Goal: Transaction & Acquisition: Purchase product/service

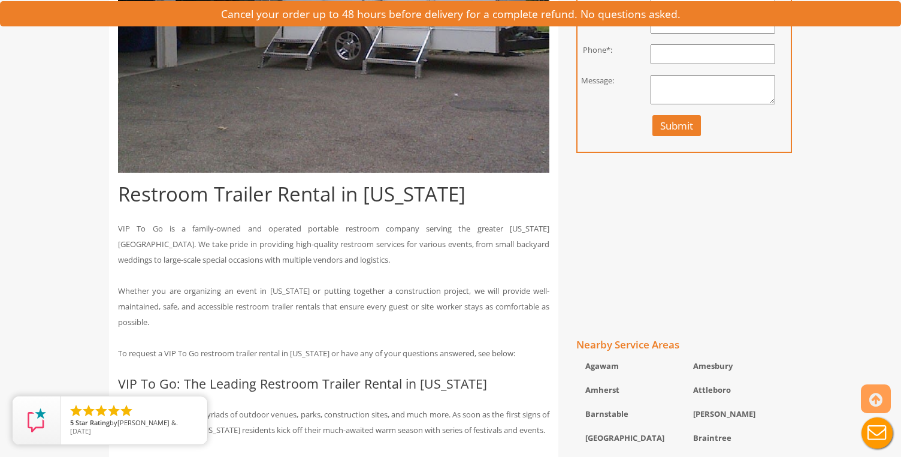
scroll to position [802, 0]
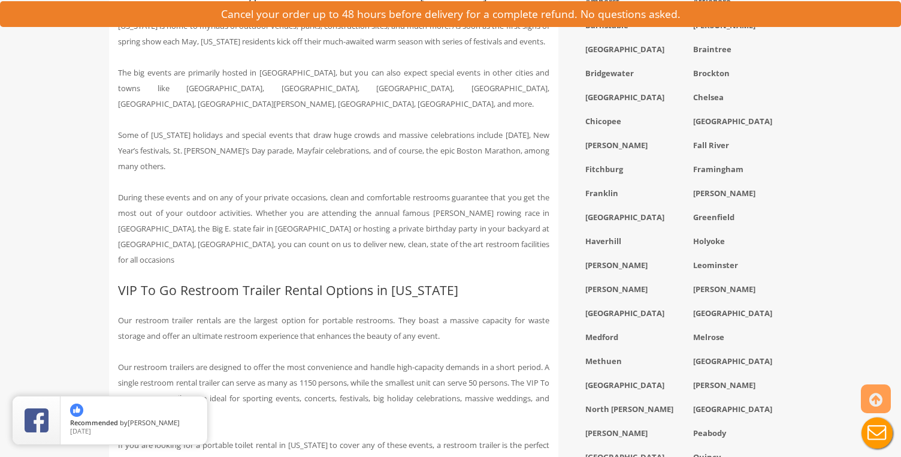
click at [753, 219] on div "Greenfield" at bounding box center [738, 219] width 108 height 24
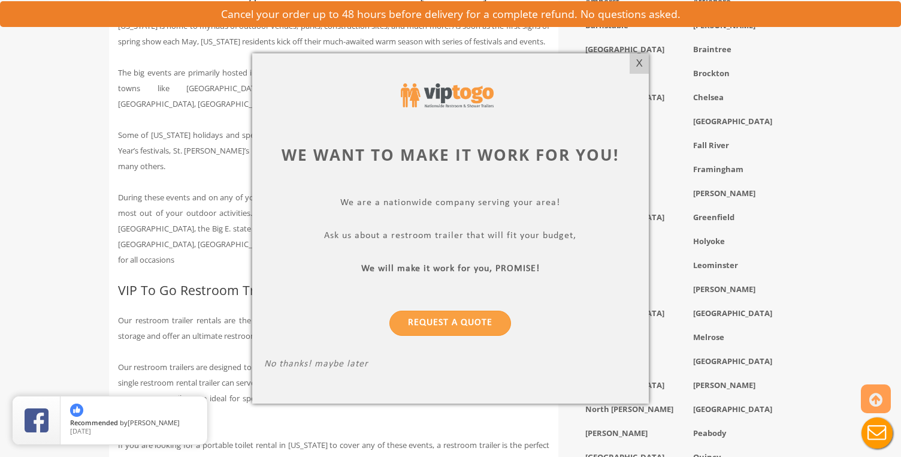
click at [636, 65] on div "X" at bounding box center [639, 63] width 19 height 20
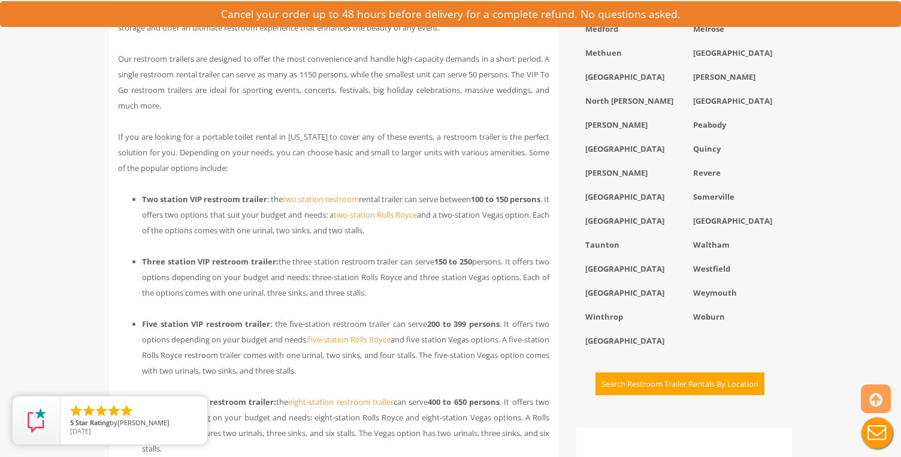
scroll to position [1104, 0]
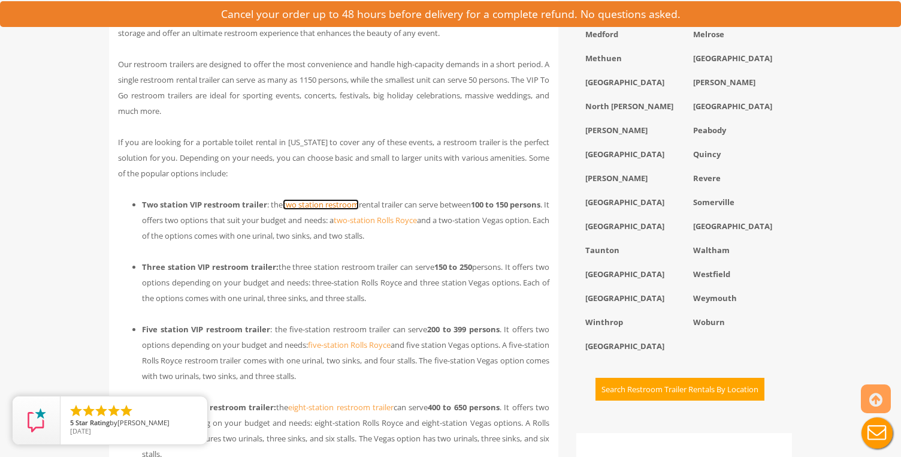
click at [359, 199] on link "two station restroom" at bounding box center [321, 204] width 76 height 11
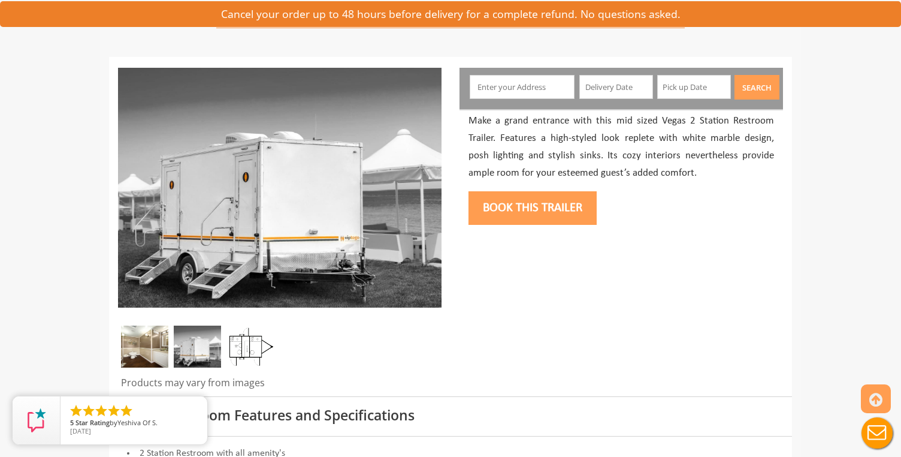
scroll to position [275, 0]
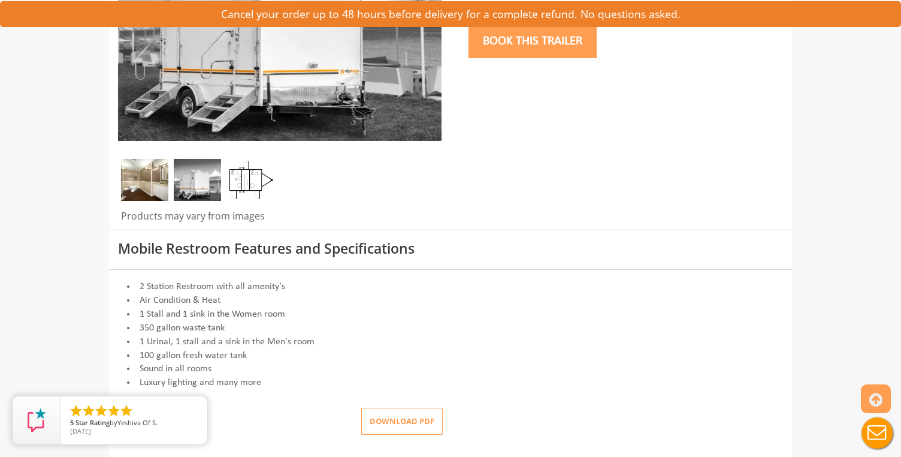
click at [238, 180] on img at bounding box center [249, 180] width 47 height 42
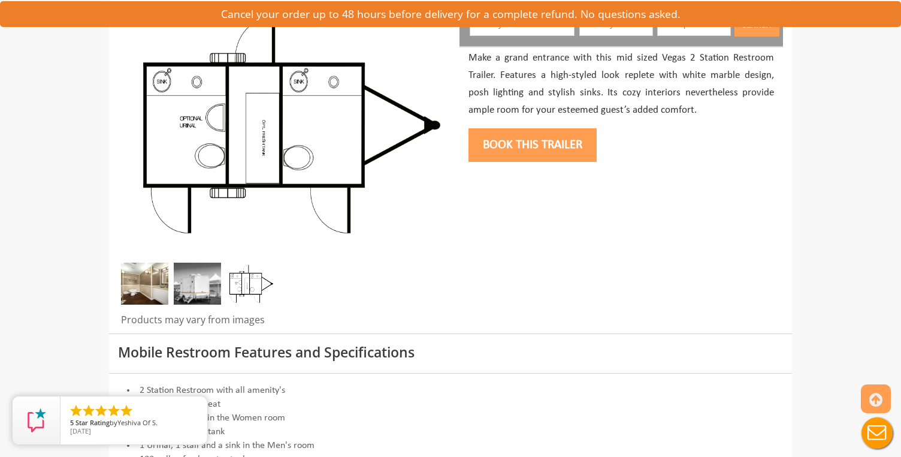
scroll to position [136, 0]
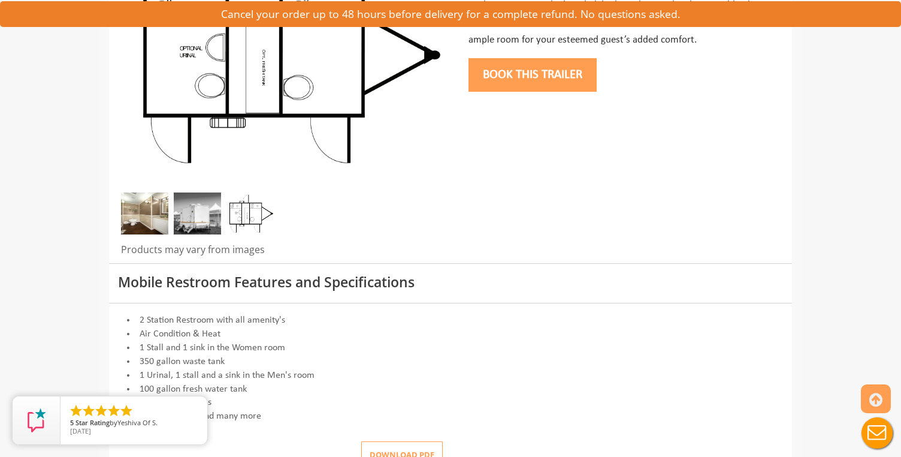
click at [146, 228] on img at bounding box center [144, 213] width 47 height 42
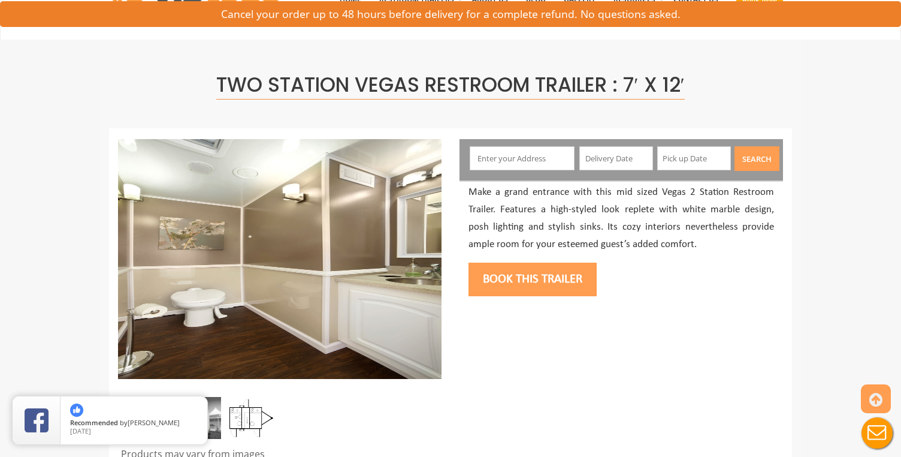
scroll to position [0, 0]
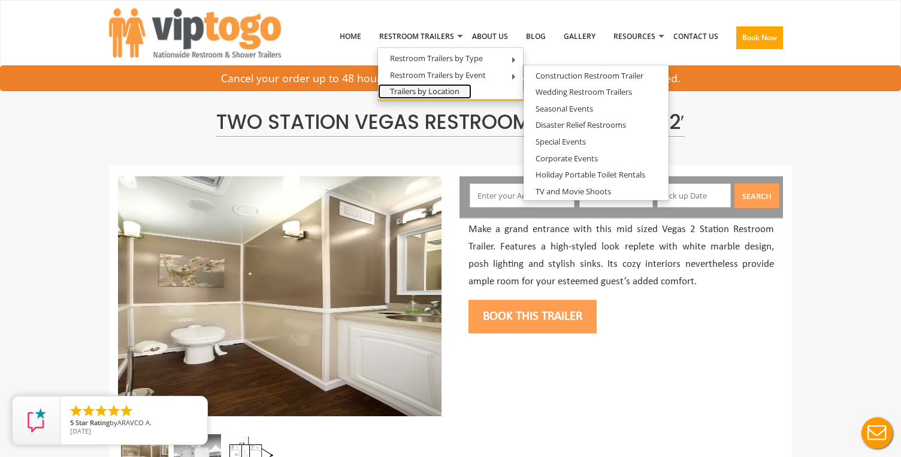
click at [454, 92] on link "Trailers by Location" at bounding box center [424, 91] width 93 height 15
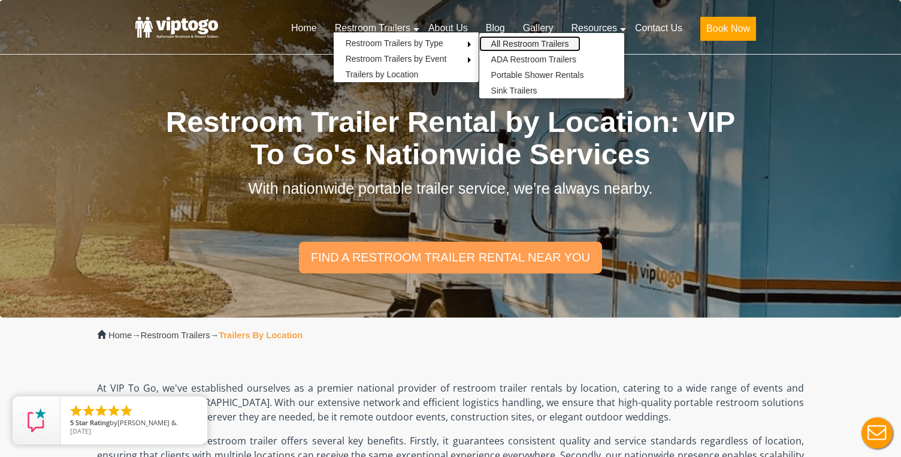
click at [502, 43] on link "All Restroom Trailers" at bounding box center [530, 44] width 102 height 16
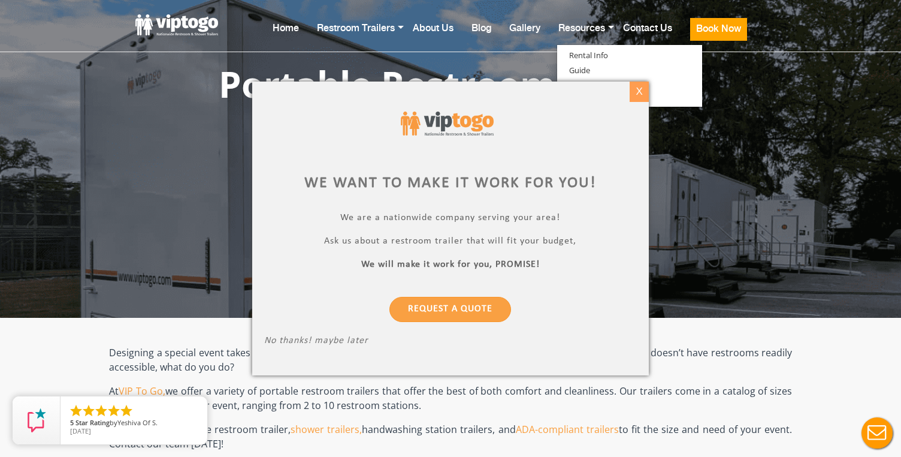
click at [635, 92] on div "X" at bounding box center [639, 91] width 19 height 20
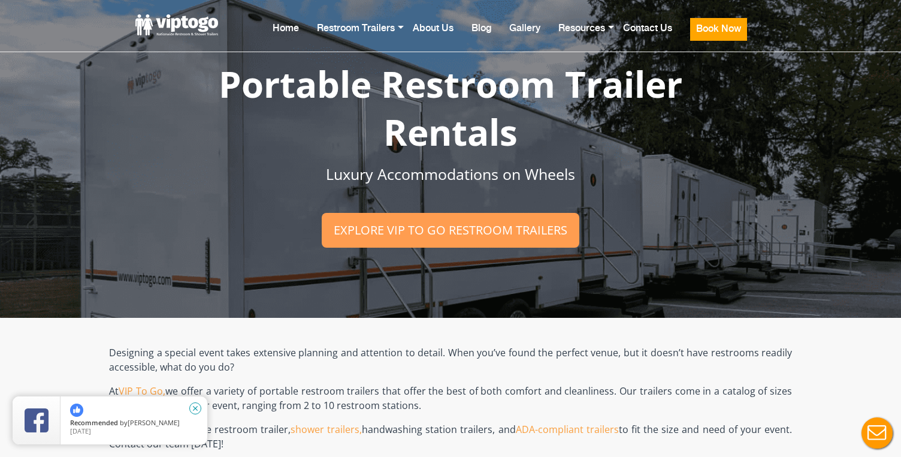
click at [197, 406] on icon "close" at bounding box center [195, 408] width 12 height 12
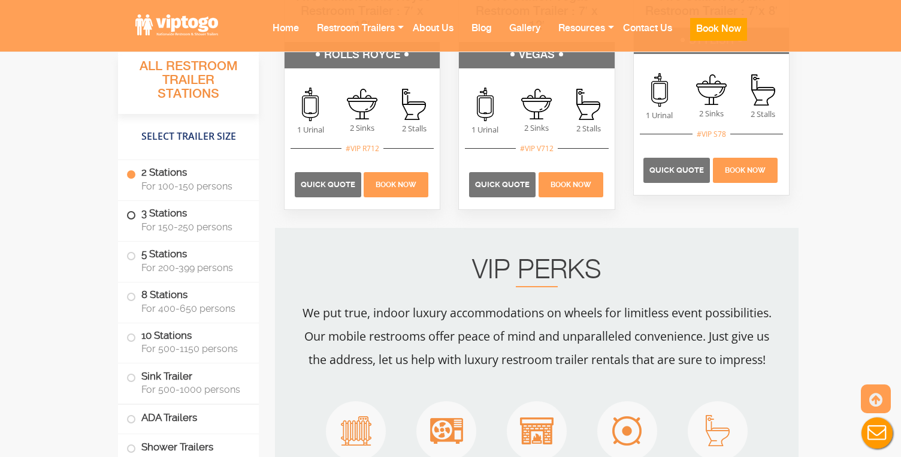
scroll to position [1081, 0]
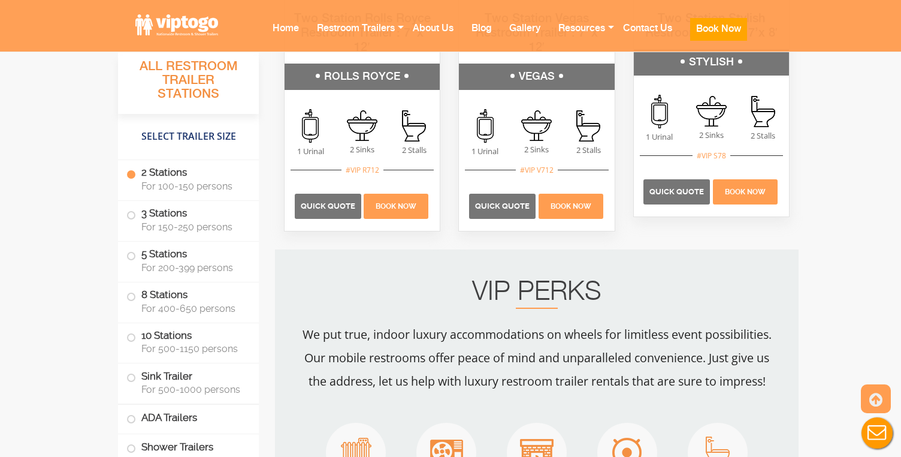
click at [182, 173] on label "2 Stations For 100-150 persons" at bounding box center [188, 178] width 124 height 37
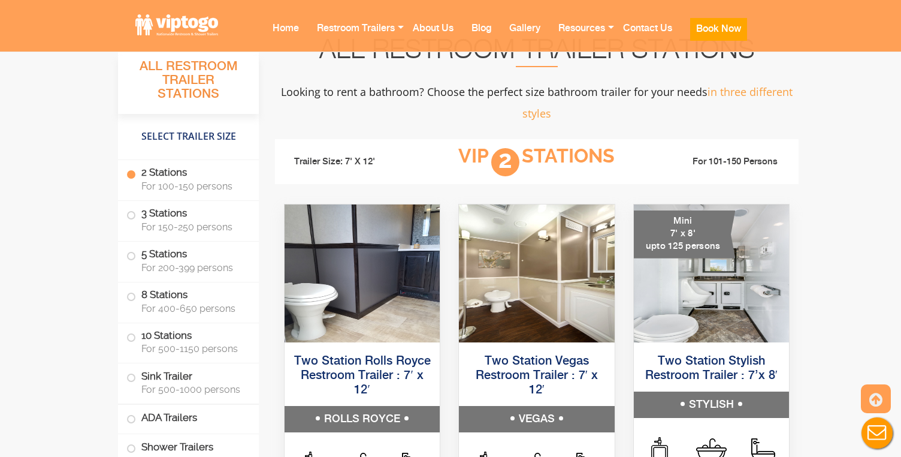
scroll to position [725, 0]
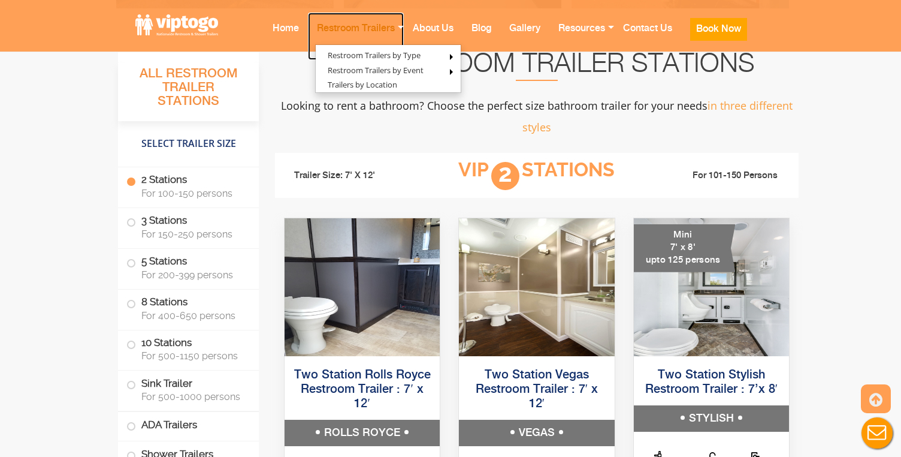
click at [368, 28] on link "Restroom Trailers" at bounding box center [356, 36] width 96 height 47
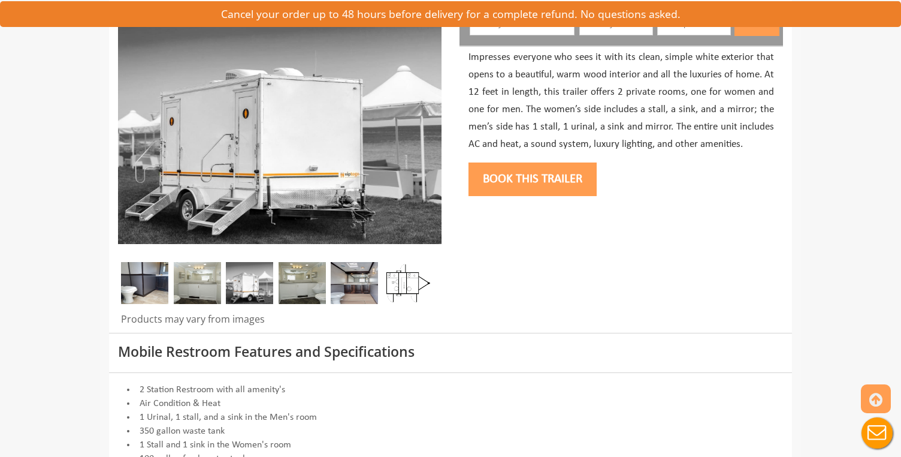
scroll to position [191, 0]
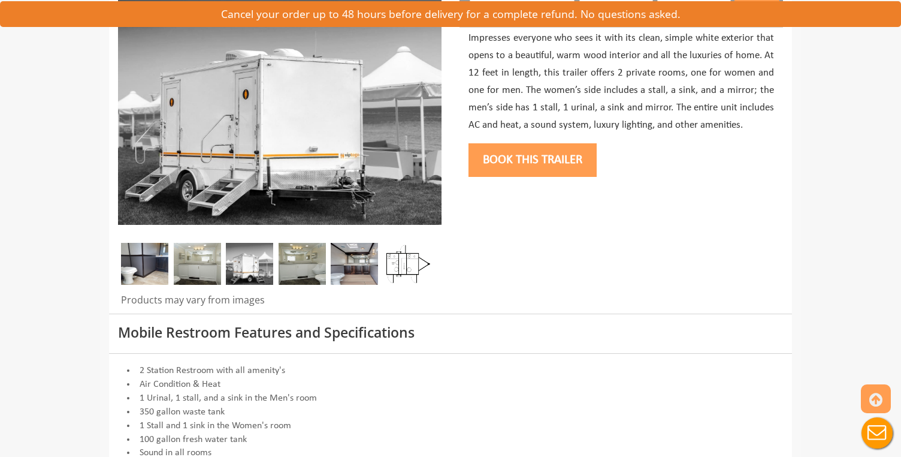
click at [156, 255] on img at bounding box center [144, 264] width 47 height 42
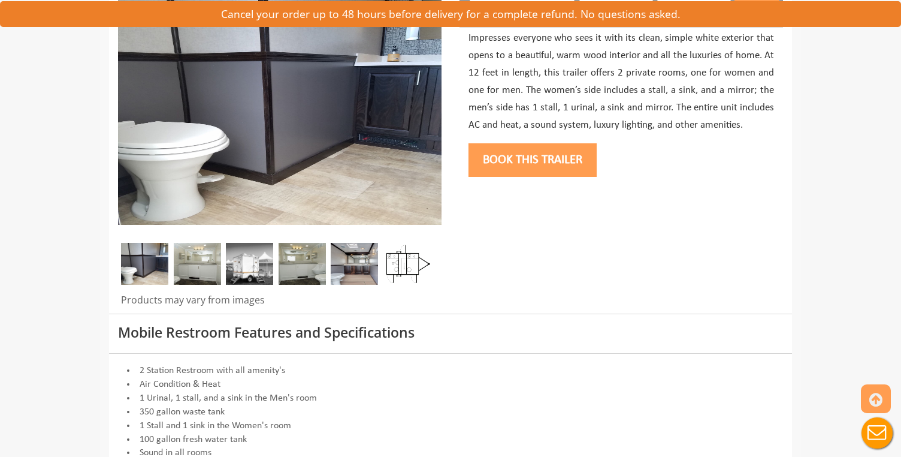
click at [195, 267] on img at bounding box center [197, 264] width 47 height 42
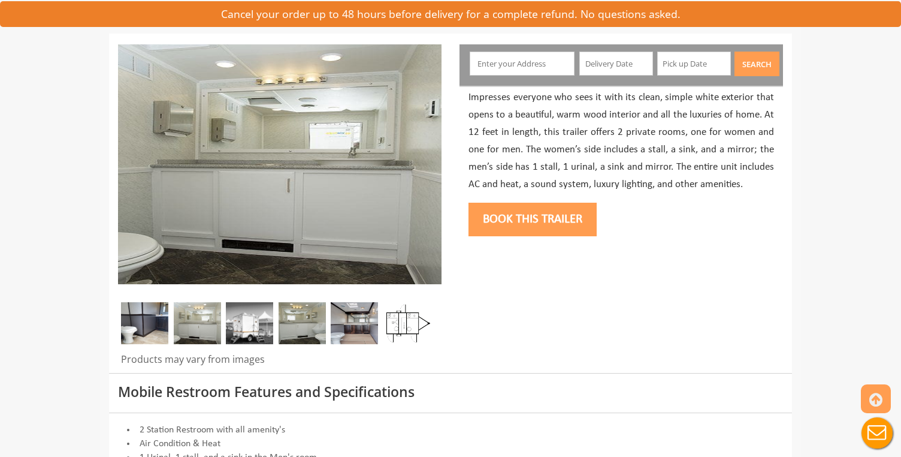
scroll to position [125, 0]
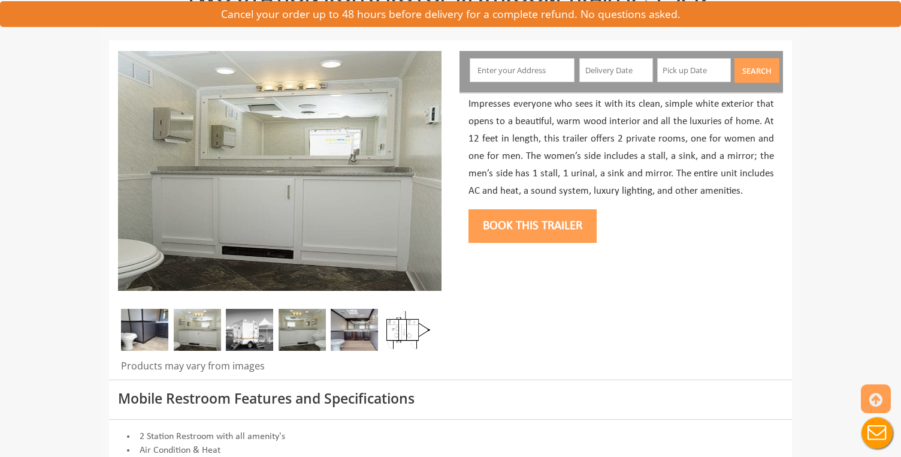
click at [242, 334] on img at bounding box center [249, 330] width 47 height 42
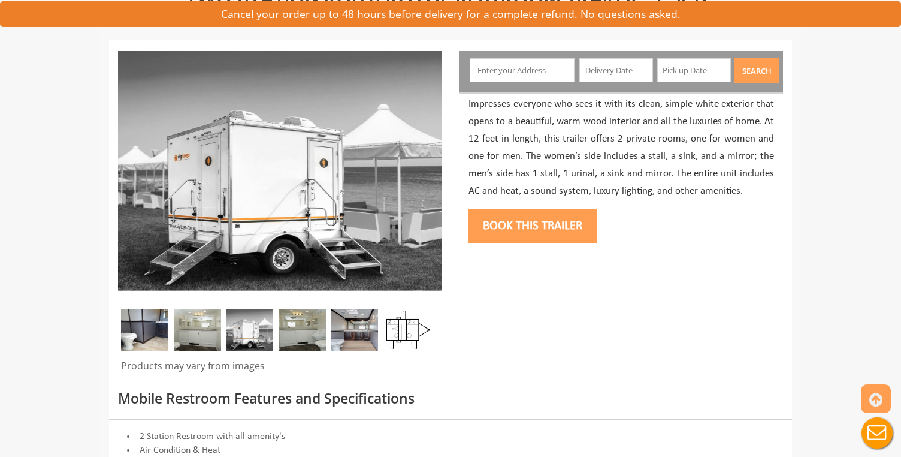
click at [283, 338] on img at bounding box center [302, 330] width 47 height 42
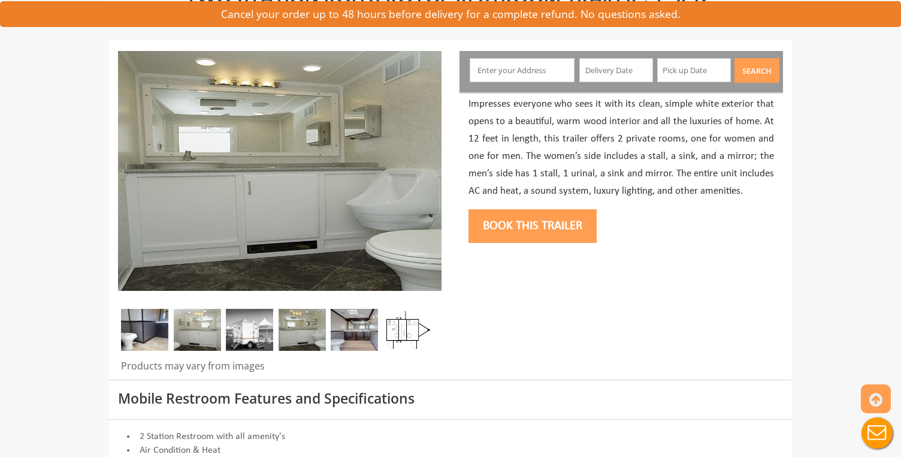
click at [315, 335] on img at bounding box center [302, 330] width 47 height 42
click at [352, 337] on img at bounding box center [354, 330] width 47 height 42
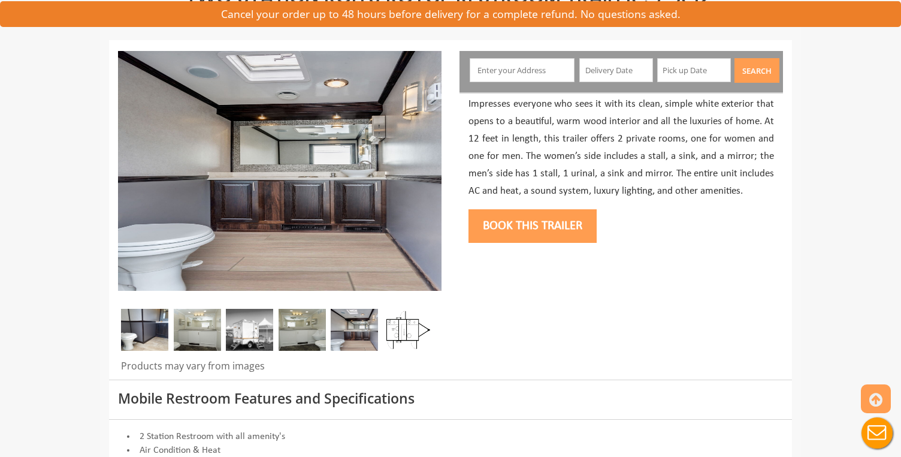
click at [389, 331] on img at bounding box center [406, 330] width 47 height 42
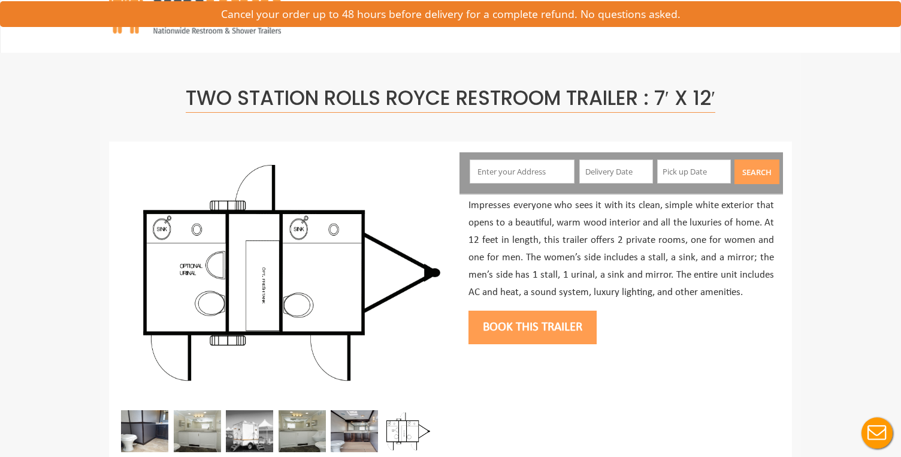
scroll to position [23, 0]
click at [521, 174] on input "text" at bounding box center [522, 172] width 105 height 24
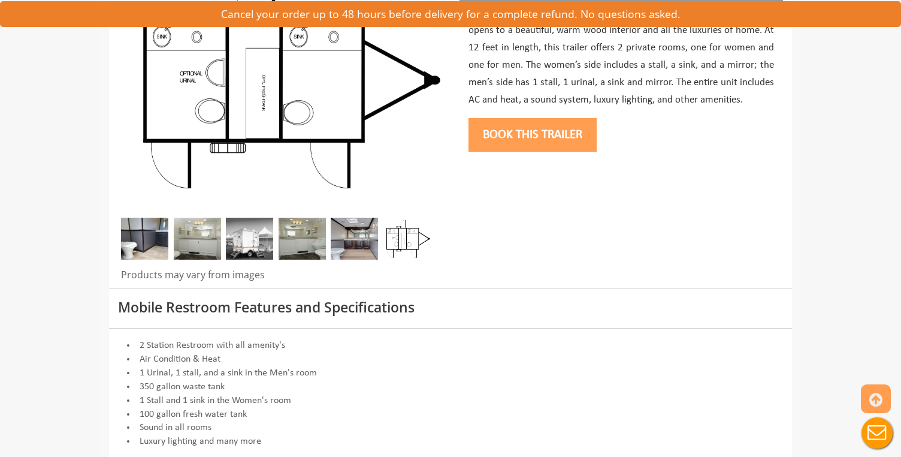
scroll to position [243, 0]
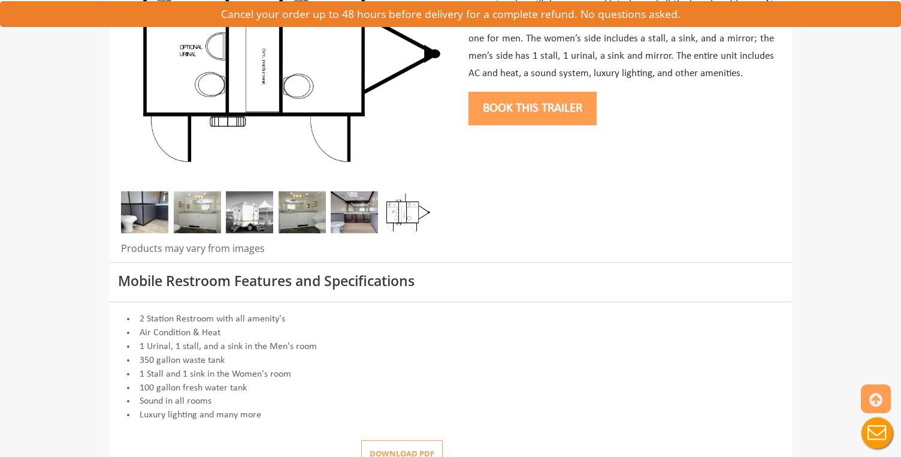
click at [357, 216] on img at bounding box center [354, 212] width 47 height 42
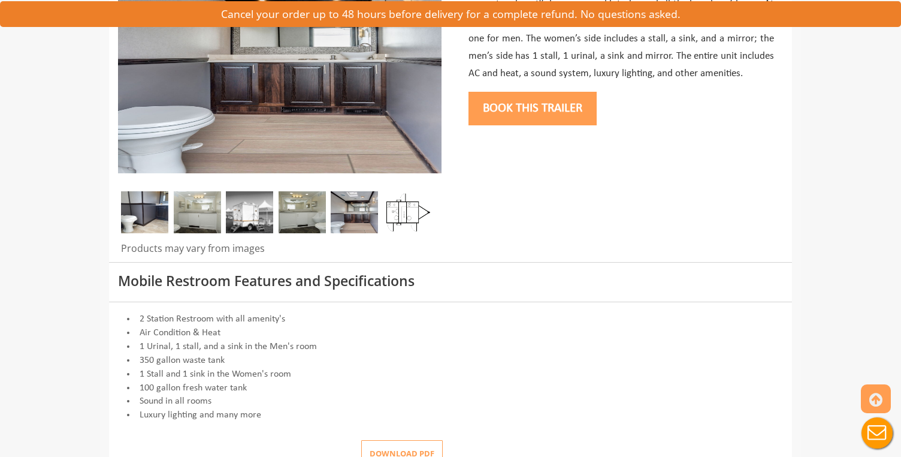
click at [315, 219] on img at bounding box center [302, 212] width 47 height 42
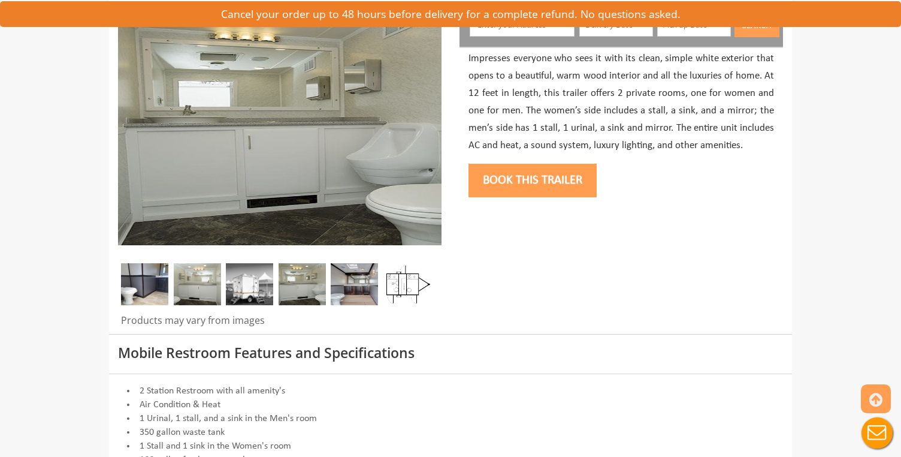
scroll to position [158, 0]
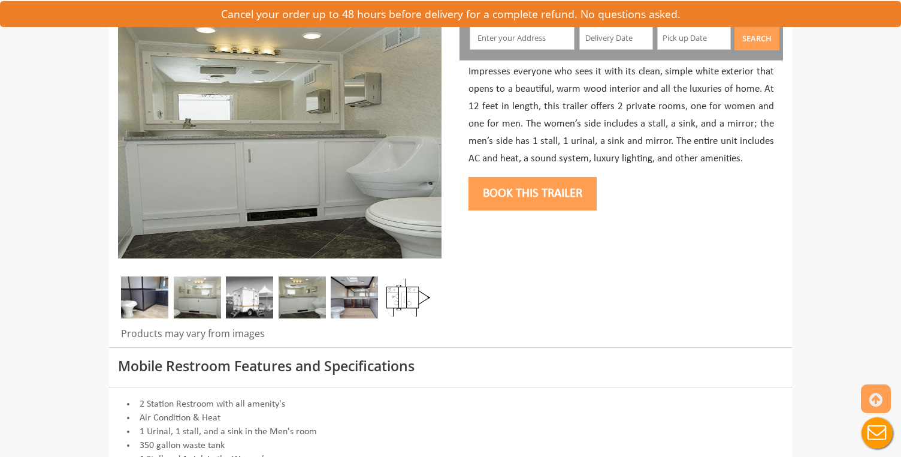
click at [145, 294] on img at bounding box center [144, 297] width 47 height 42
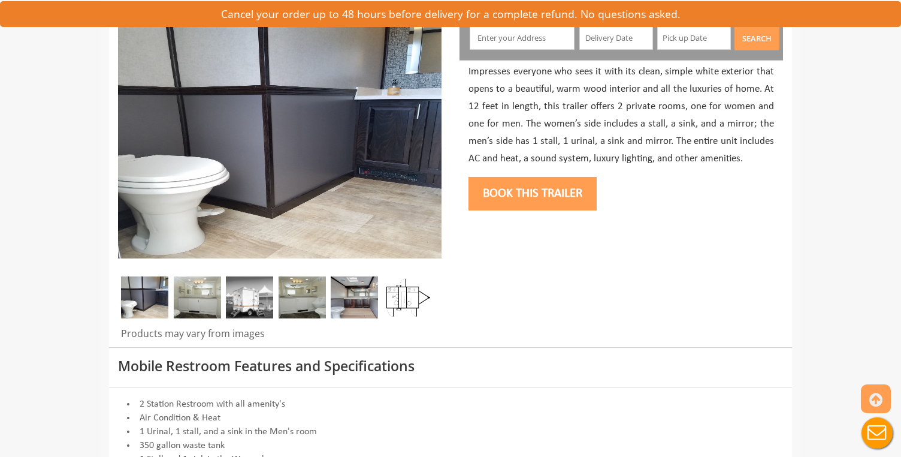
click at [189, 306] on img at bounding box center [197, 297] width 47 height 42
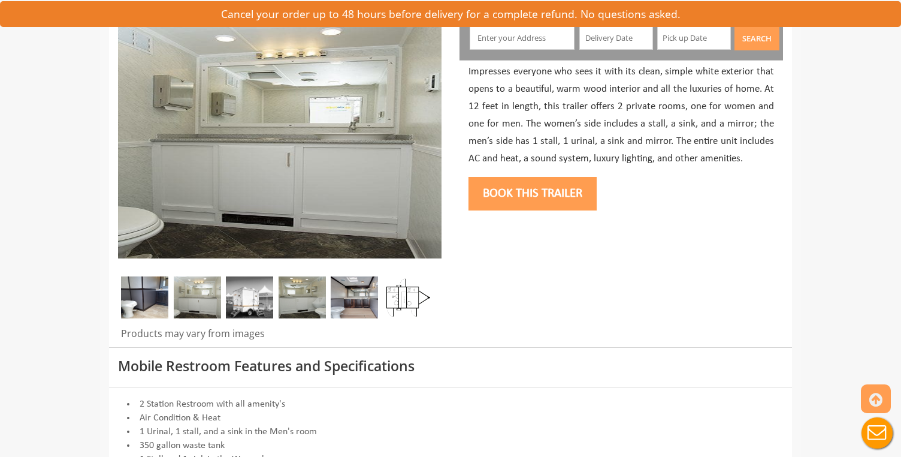
scroll to position [0, 0]
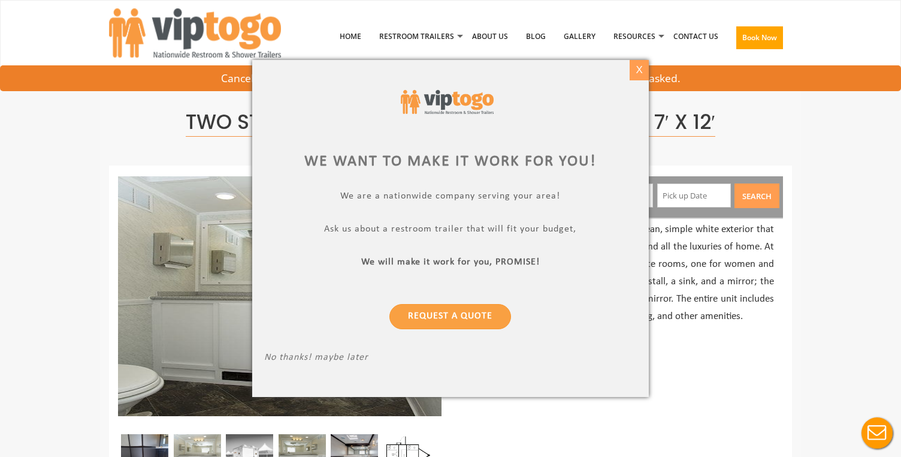
click at [636, 65] on div "X" at bounding box center [639, 70] width 19 height 20
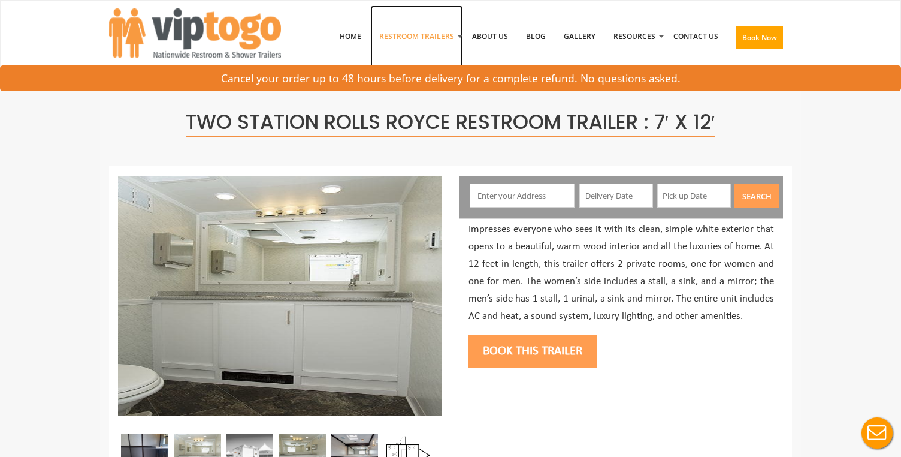
click at [452, 34] on link "Restroom Trailers" at bounding box center [416, 36] width 93 height 62
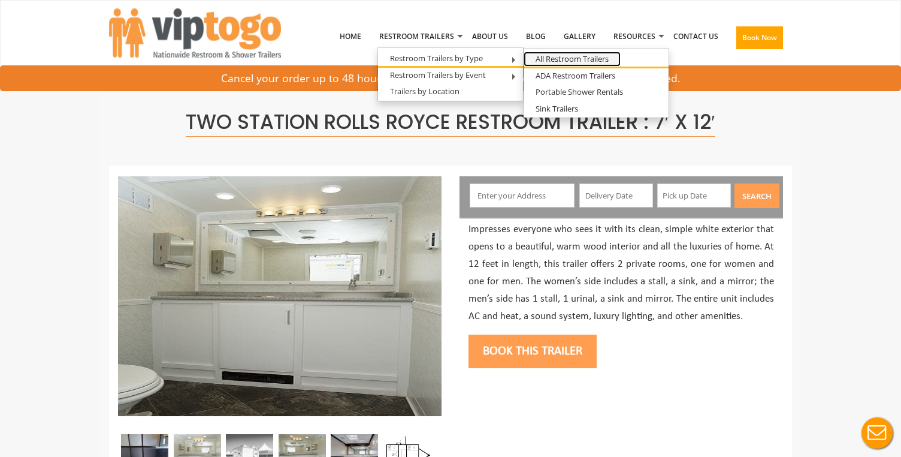
click at [557, 65] on link "All Restroom Trailers" at bounding box center [572, 59] width 97 height 15
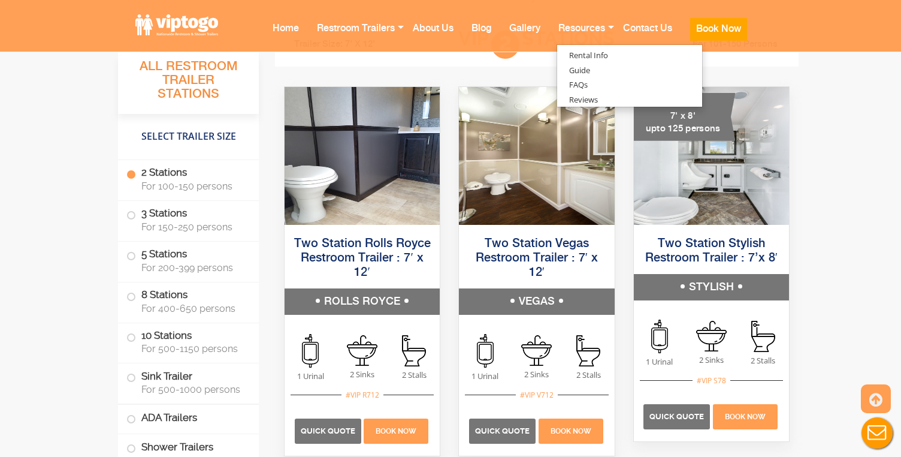
scroll to position [869, 0]
